Goal: Navigation & Orientation: Locate item on page

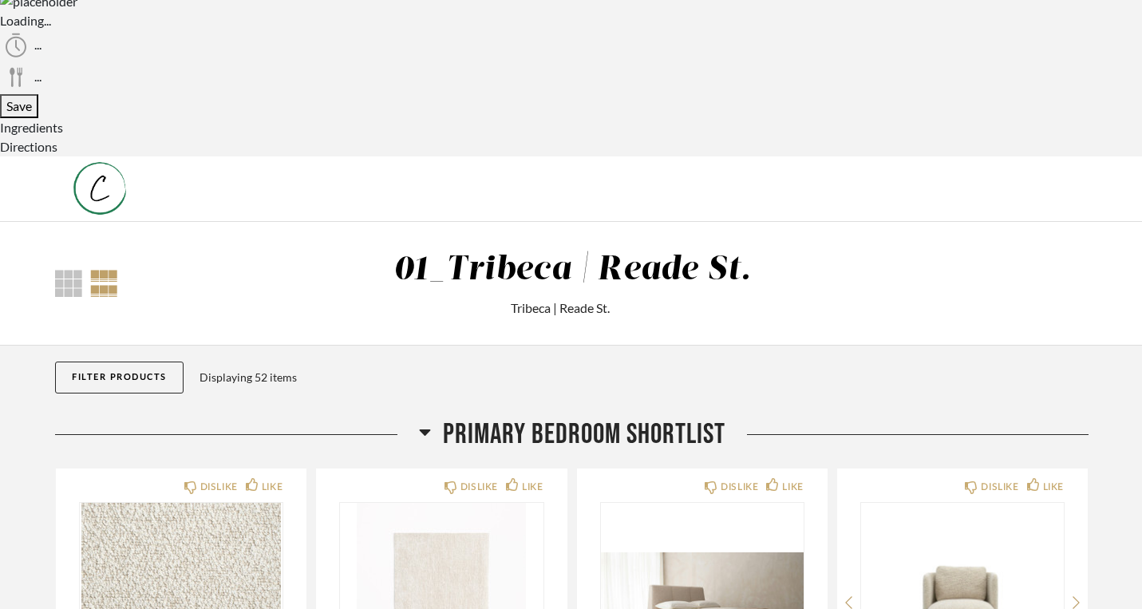
scroll to position [88, 0]
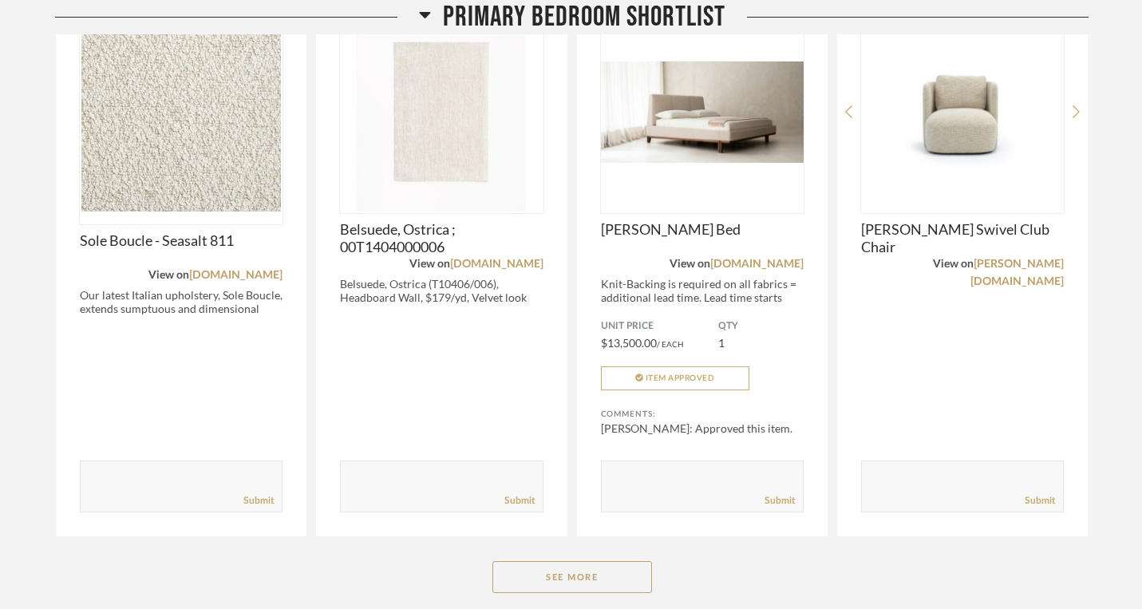
scroll to position [554, 0]
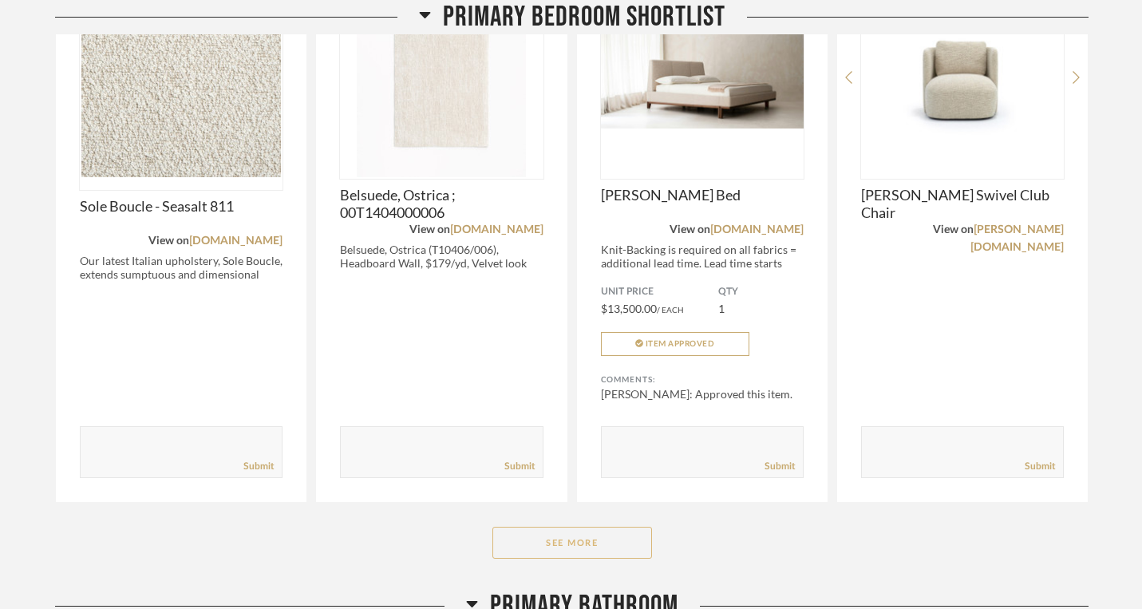
click at [583, 527] on button "See More" at bounding box center [572, 543] width 160 height 32
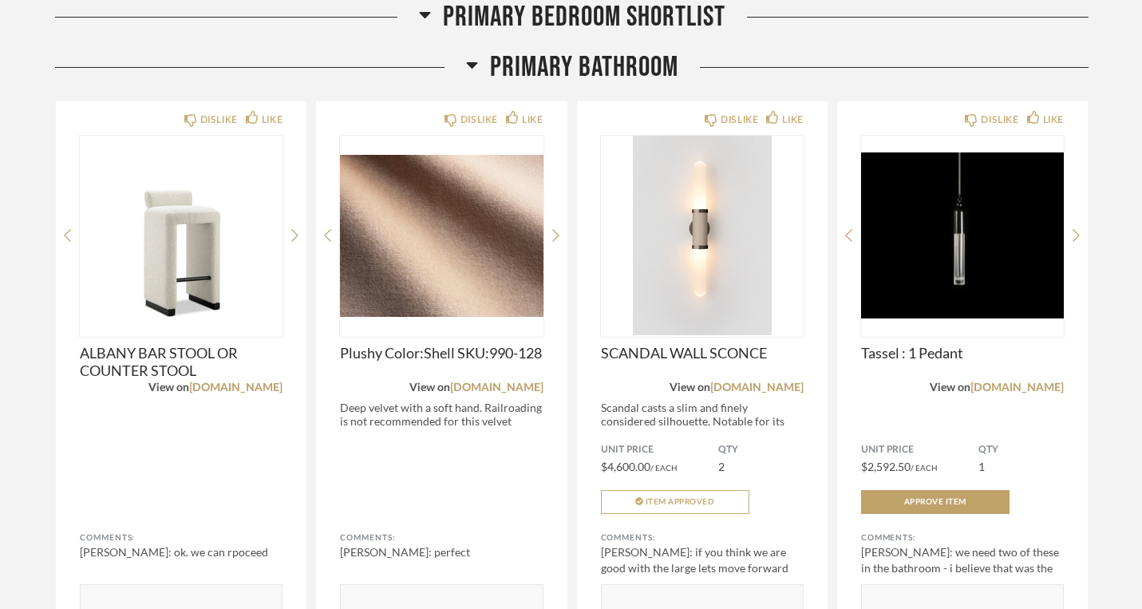
scroll to position [2173, 0]
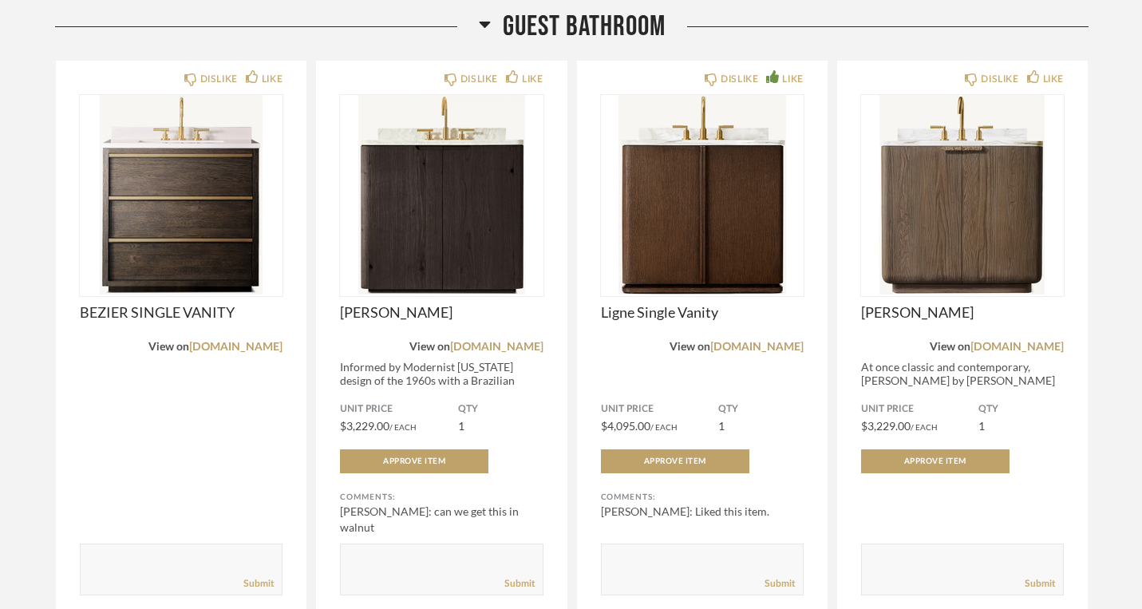
scroll to position [4462, 0]
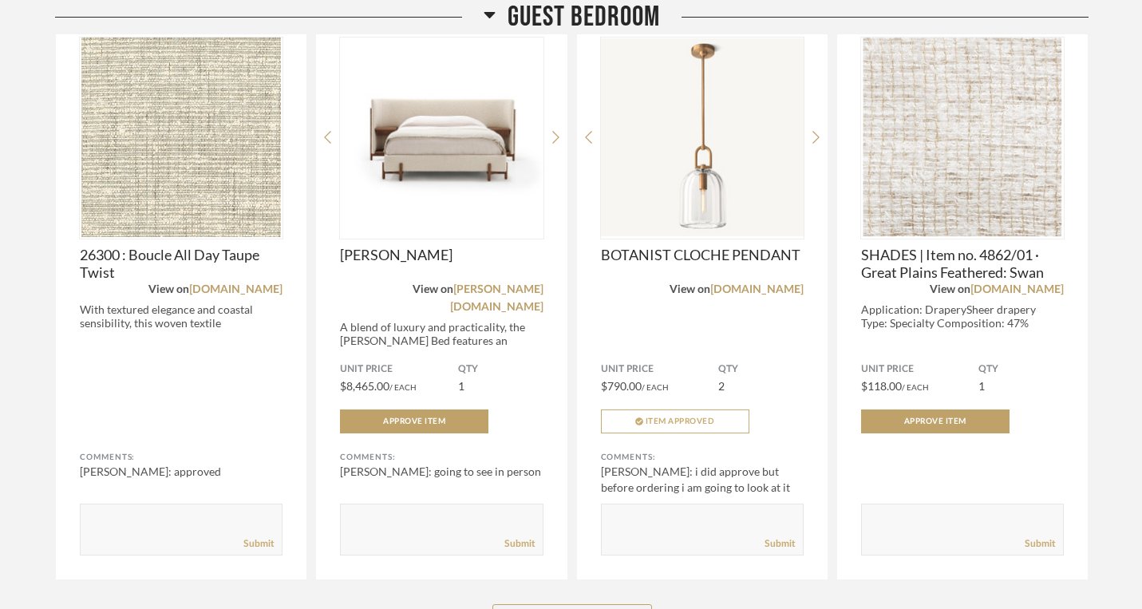
scroll to position [6320, 0]
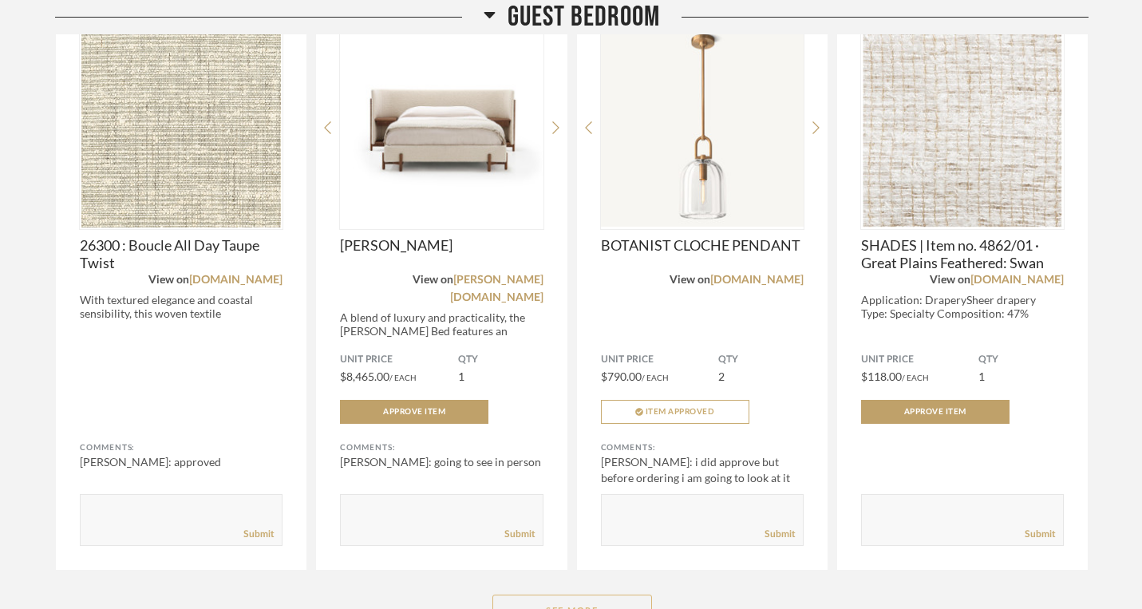
click at [581, 594] on button "See More" at bounding box center [572, 610] width 160 height 32
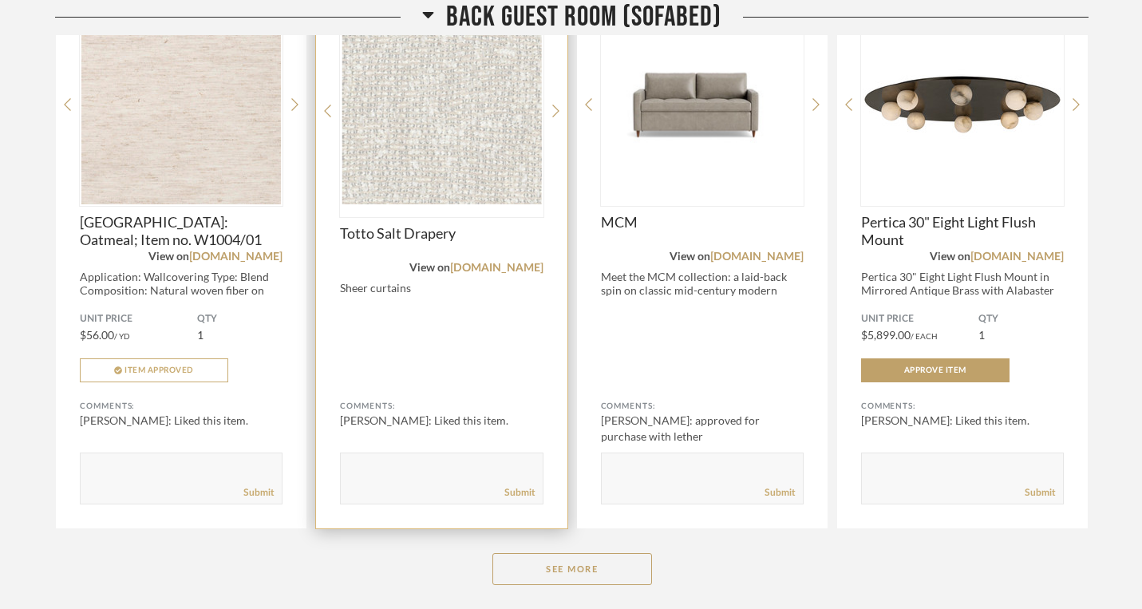
scroll to position [7638, 0]
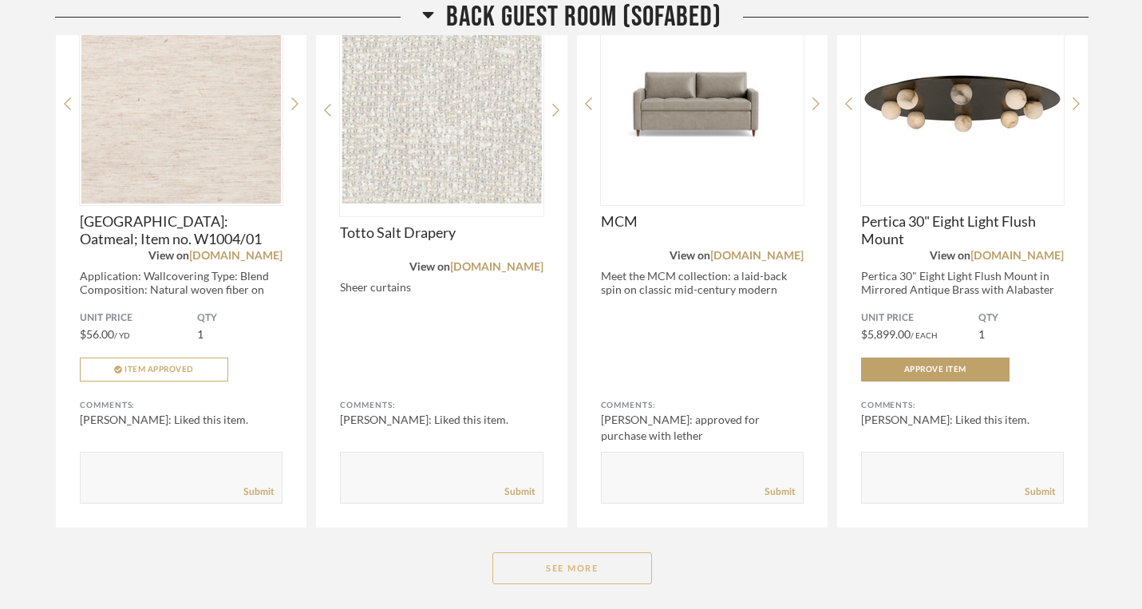
click at [566, 552] on button "See More" at bounding box center [572, 568] width 160 height 32
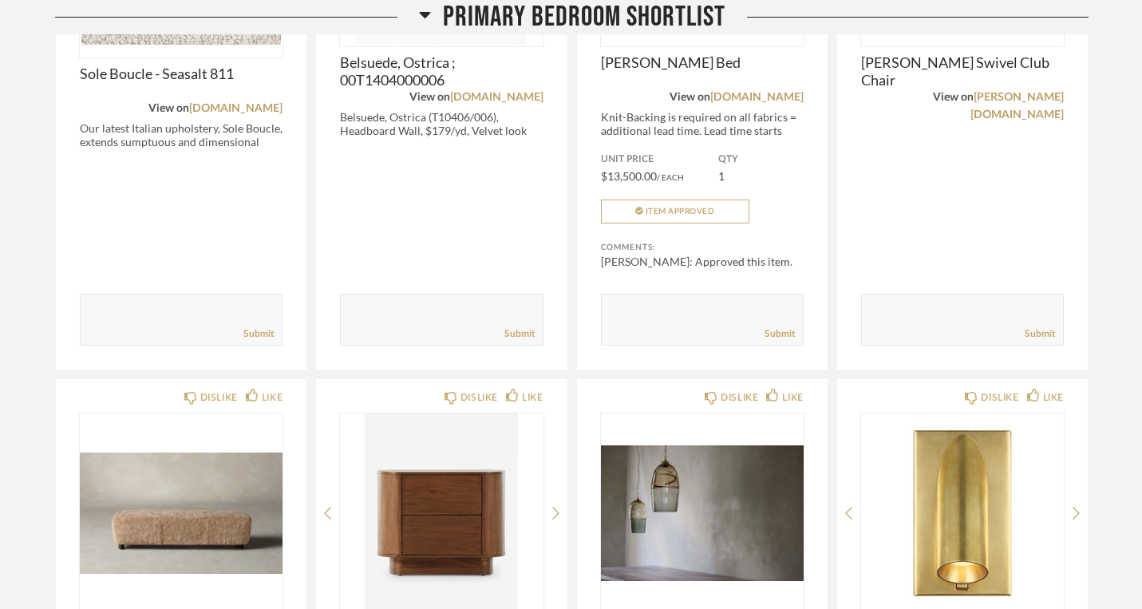
scroll to position [0, 0]
